Goal: Task Accomplishment & Management: Use online tool/utility

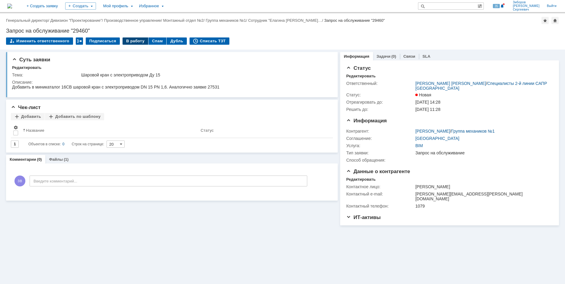
click at [130, 38] on div "В работу" at bounding box center [136, 40] width 26 height 7
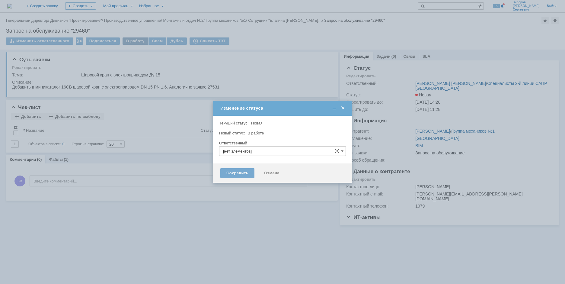
type input "Зиборов Валерий Сергеевич"
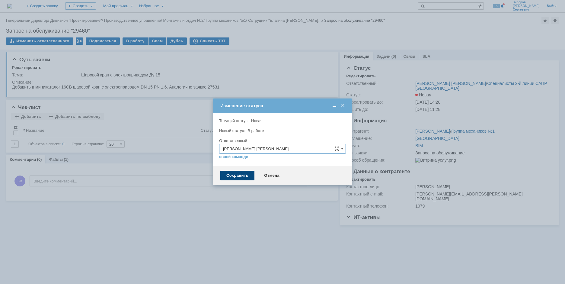
click at [235, 178] on div "Сохранить" at bounding box center [237, 176] width 34 height 10
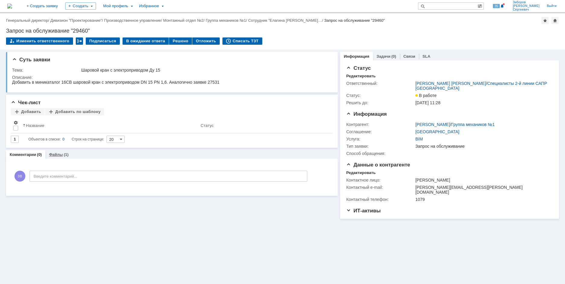
click at [68, 152] on div "Файлы (1)" at bounding box center [58, 154] width 27 height 9
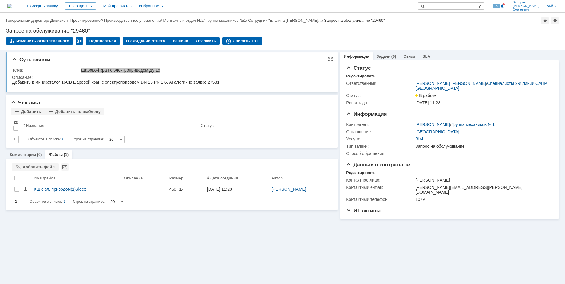
drag, startPoint x: 82, startPoint y: 68, endPoint x: 177, endPoint y: 68, distance: 94.8
click at [177, 68] on div "Шаровой кран с электроприводом Ду 15" at bounding box center [205, 70] width 248 height 5
click at [123, 70] on div "Шаровой кран с электроприводом Ду 15" at bounding box center [205, 70] width 248 height 5
drag, startPoint x: 82, startPoint y: 70, endPoint x: 175, endPoint y: 72, distance: 93.9
click at [175, 72] on div "Шаровой кран с электроприводом Ду 15" at bounding box center [205, 70] width 248 height 5
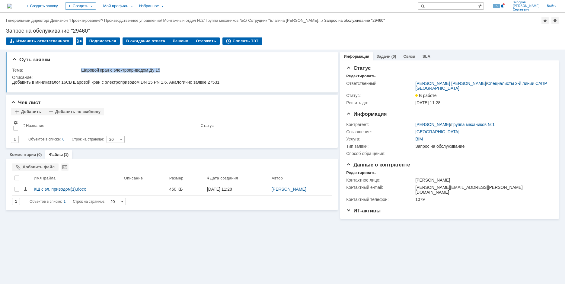
copy div "Шаровой кран с электроприводом Ду 15"
click at [62, 65] on div "Тема: Шаровой кран с электроприводом Ду 15 Описание:" at bounding box center [172, 76] width 321 height 22
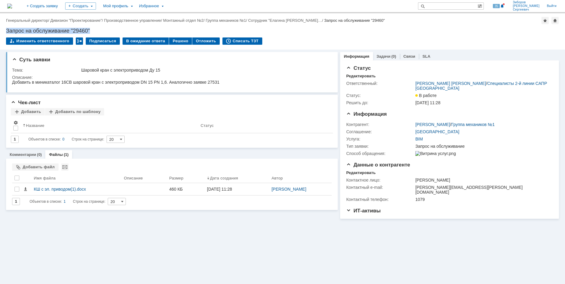
drag, startPoint x: 7, startPoint y: 30, endPoint x: 94, endPoint y: 27, distance: 87.3
click at [94, 27] on div "Назад | Генеральный директор / Дивизион "Проектирование" / Производственное упр…" at bounding box center [282, 31] width 565 height 36
copy div "Запрос на обслуживание "29460""
drag, startPoint x: 20, startPoint y: 1, endPoint x: 30, endPoint y: 73, distance: 73.5
click at [30, 73] on td "Тема:" at bounding box center [46, 69] width 68 height 7
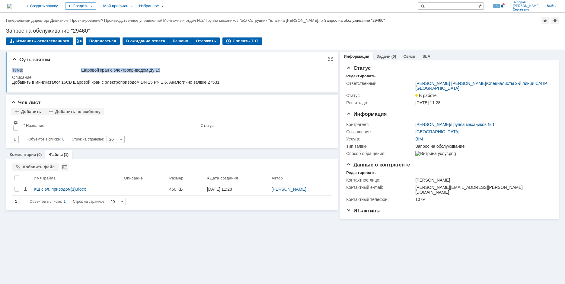
drag, startPoint x: 13, startPoint y: 68, endPoint x: 179, endPoint y: 69, distance: 166.4
click at [179, 69] on tr "Тема: Шаровой кран с электроприводом Ду 15" at bounding box center [171, 69] width 318 height 7
copy tr "Тема: Шаровой кран с электроприводом Ду 15"
click at [32, 74] on td "Описание:" at bounding box center [171, 81] width 318 height 14
click at [36, 77] on div "Описание:" at bounding box center [171, 77] width 318 height 5
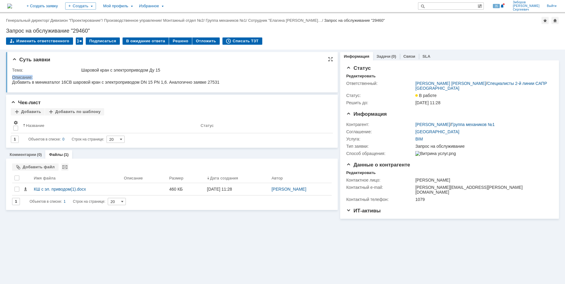
drag, startPoint x: 14, startPoint y: 75, endPoint x: 40, endPoint y: 76, distance: 26.6
click at [40, 76] on div "Описание:" at bounding box center [171, 77] width 318 height 5
copy div "Описание:"
click at [46, 83] on div "Добавить в миникаталог 16СВ шаровой кран с электроприводом DN 15 PN 1,6. Аналог…" at bounding box center [115, 82] width 207 height 5
click at [43, 84] on div "Добавить в миникаталог 16СВ шаровой кран с электроприводом DN 15 PN 1,6. Аналог…" at bounding box center [115, 82] width 207 height 5
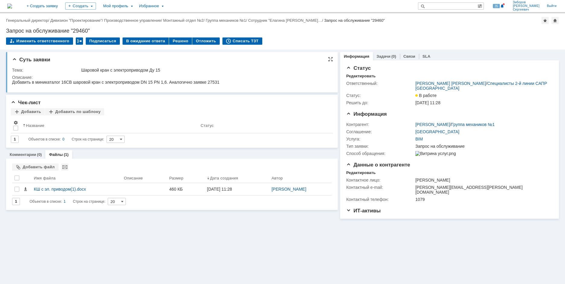
click at [19, 86] on div at bounding box center [171, 83] width 318 height 7
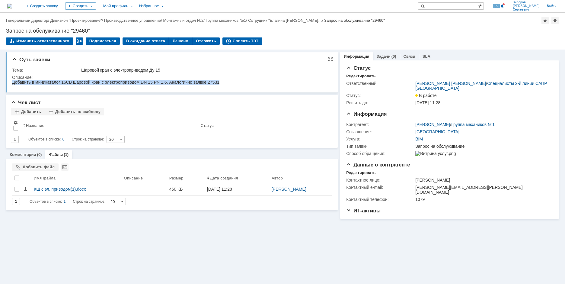
drag, startPoint x: 12, startPoint y: 84, endPoint x: 259, endPoint y: 174, distance: 263.3
click at [247, 85] on html "Добавить в миникаталог 16СВ шаровой кран с электроприводом DN 15 PN 1,6. Аналог…" at bounding box center [171, 82] width 318 height 5
copy div "Добавить в миникаталог 16СВ шаровой кран с электроприводом DN 15 PN 1,6. Аналог…"
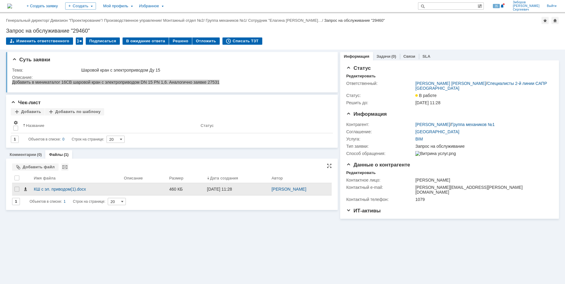
click at [24, 190] on span at bounding box center [25, 189] width 5 height 5
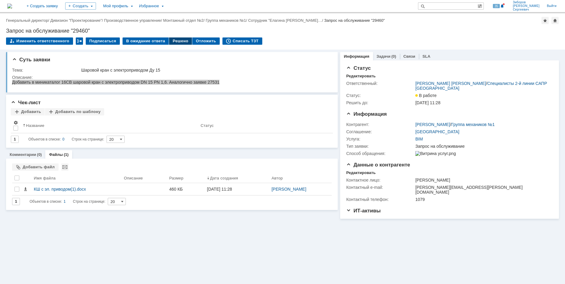
click at [175, 39] on div "Решено" at bounding box center [180, 40] width 23 height 7
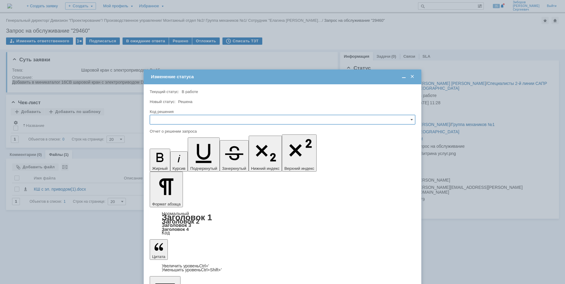
click at [159, 122] on input "text" at bounding box center [283, 120] width 266 height 10
click at [176, 161] on span "Решено" at bounding box center [283, 160] width 258 height 5
type input "Решено"
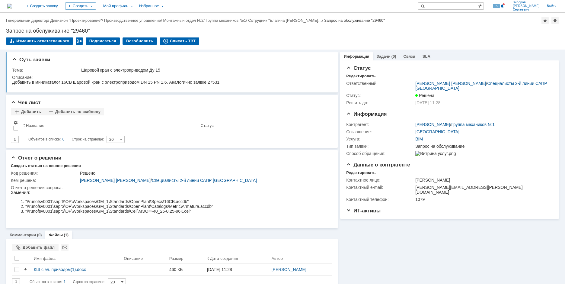
click at [12, 4] on img at bounding box center [9, 6] width 5 height 5
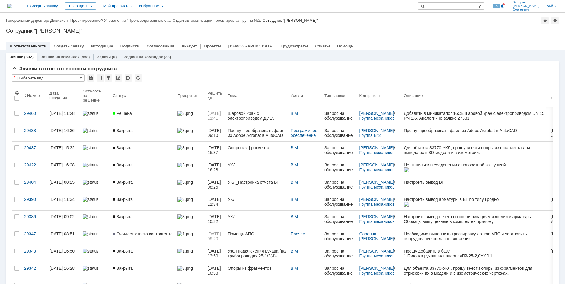
click at [69, 57] on link "Заявки на командах" at bounding box center [60, 57] width 39 height 5
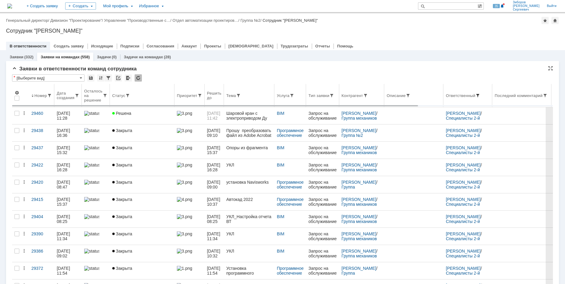
click at [480, 95] on span at bounding box center [478, 95] width 5 height 5
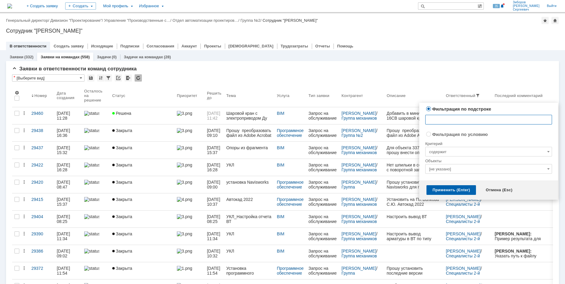
radio input "false"
radio input "true"
click at [450, 168] on input "[не указано]" at bounding box center [488, 169] width 127 height 10
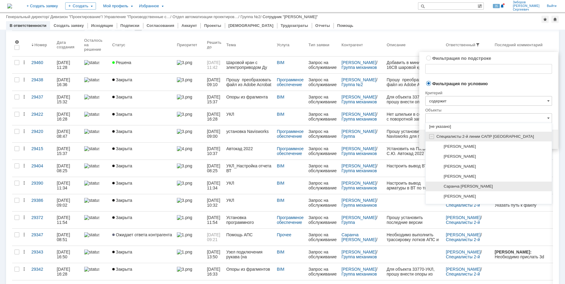
click at [463, 184] on span "Саранча [PERSON_NAME]" at bounding box center [468, 186] width 49 height 5
type input "Саранча [PERSON_NAME]"
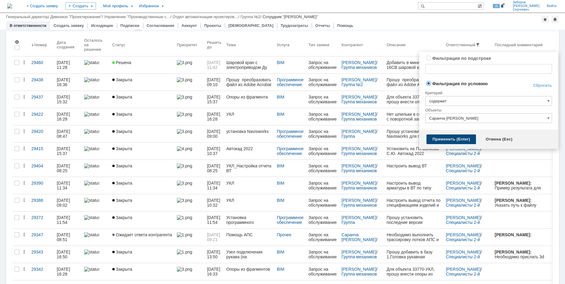
click at [452, 138] on div "Применить (Enter)" at bounding box center [452, 139] width 50 height 10
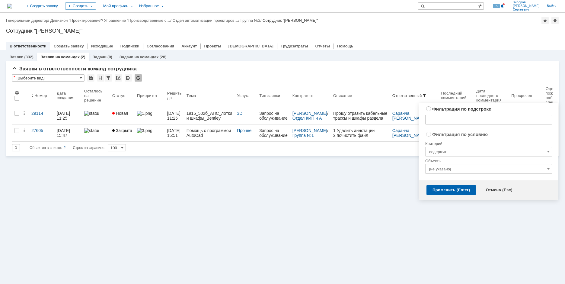
click at [495, 189] on div "Отмена (Esc)" at bounding box center [499, 190] width 39 height 10
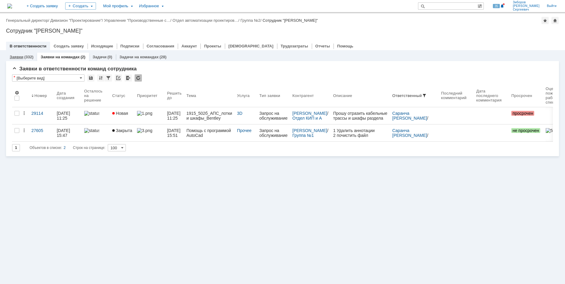
click at [20, 57] on link "Заявки" at bounding box center [17, 57] width 14 height 5
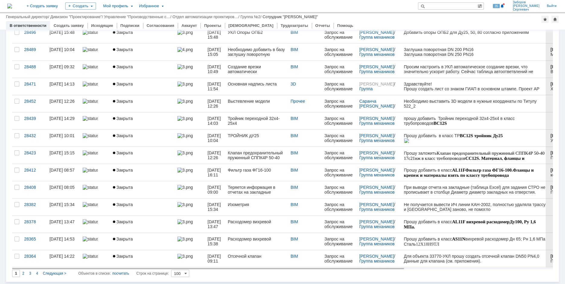
scroll to position [1541, 0]
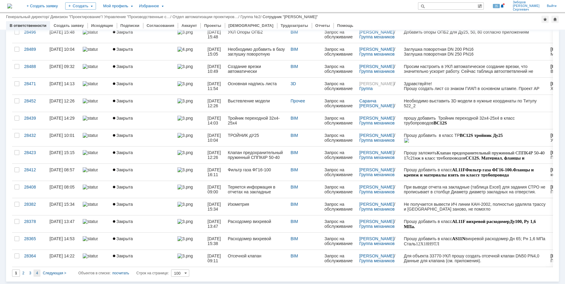
click at [37, 271] on div "4" at bounding box center [37, 272] width 7 height 7
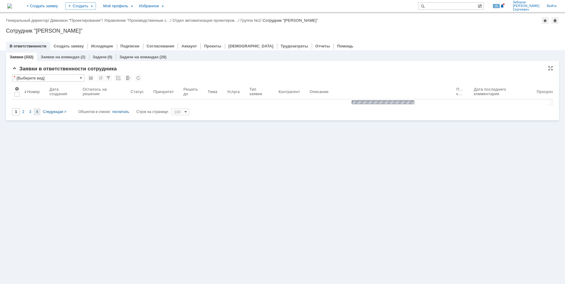
scroll to position [0, 0]
type input "4"
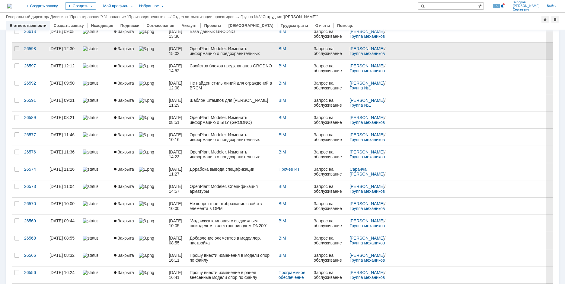
scroll to position [202, 0]
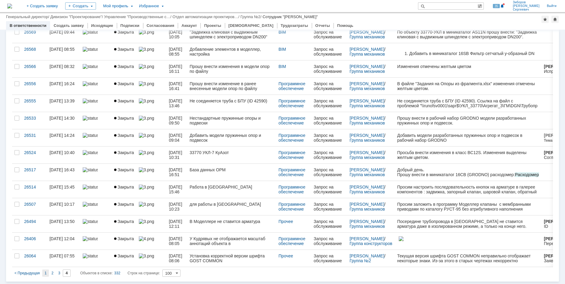
click at [46, 272] on span "1" at bounding box center [46, 273] width 2 height 4
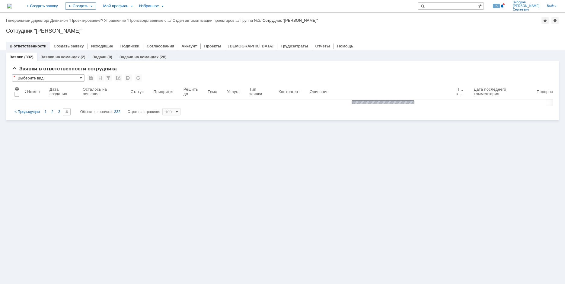
type input "1"
